Goal: Task Accomplishment & Management: Manage account settings

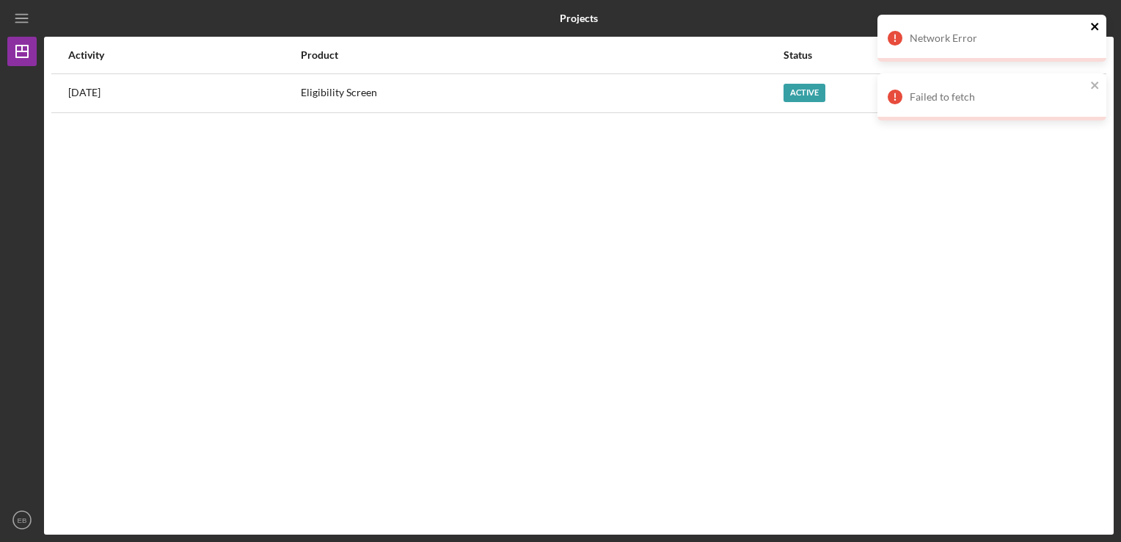
click at [1094, 23] on icon "close" at bounding box center [1096, 27] width 10 height 12
click at [1095, 31] on icon "close" at bounding box center [1096, 27] width 10 height 12
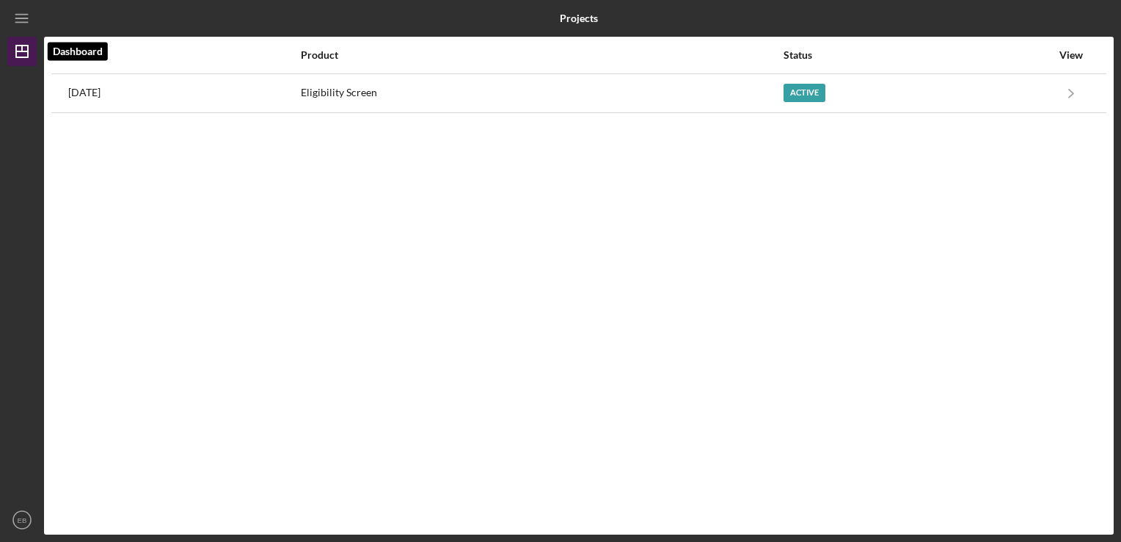
click at [23, 44] on icon "Icon/Dashboard" at bounding box center [22, 51] width 37 height 37
click at [20, 19] on icon "Icon/Menu" at bounding box center [22, 18] width 33 height 33
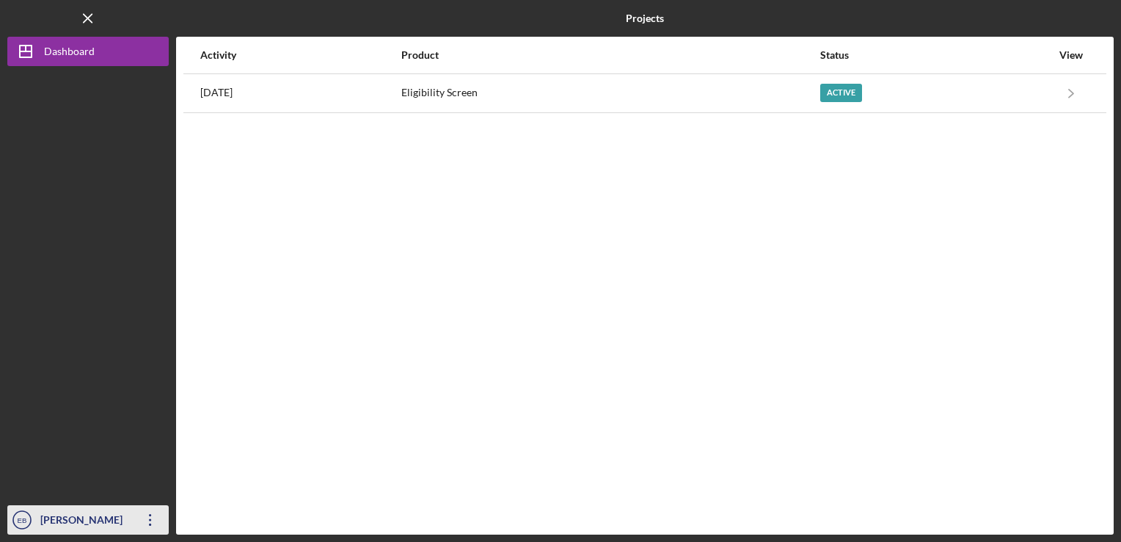
click at [149, 521] on icon "Icon/Overflow" at bounding box center [150, 519] width 37 height 37
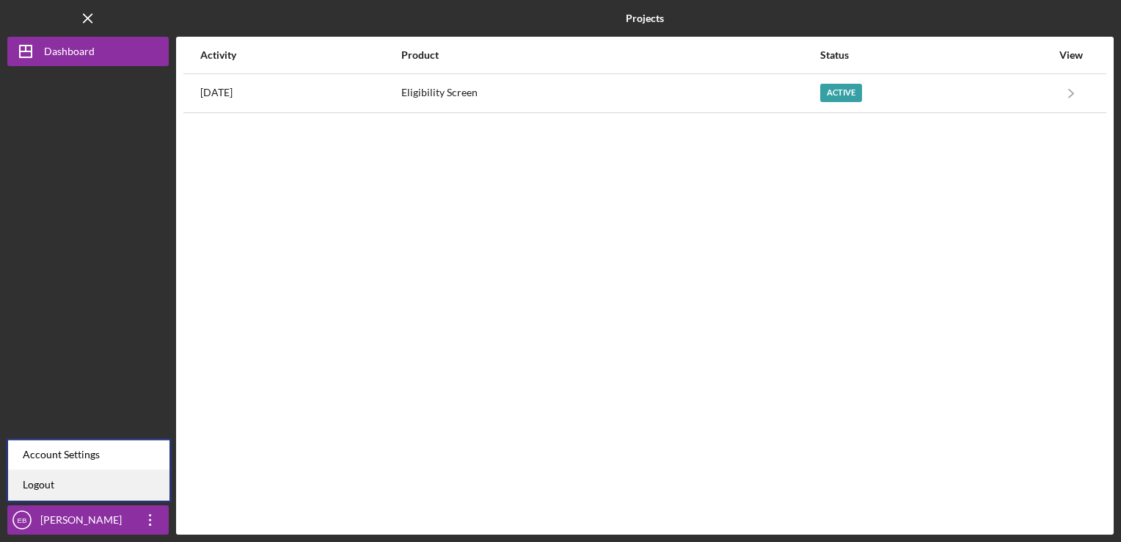
click at [124, 485] on link "Logout" at bounding box center [88, 485] width 161 height 30
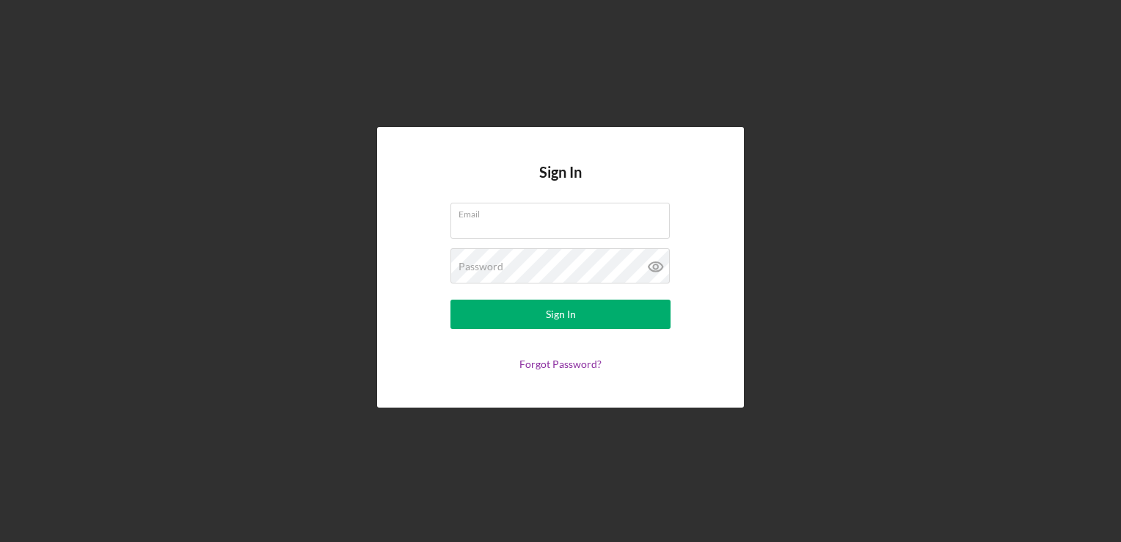
type input "[EMAIL_ADDRESS][DOMAIN_NAME]"
